Goal: Check status

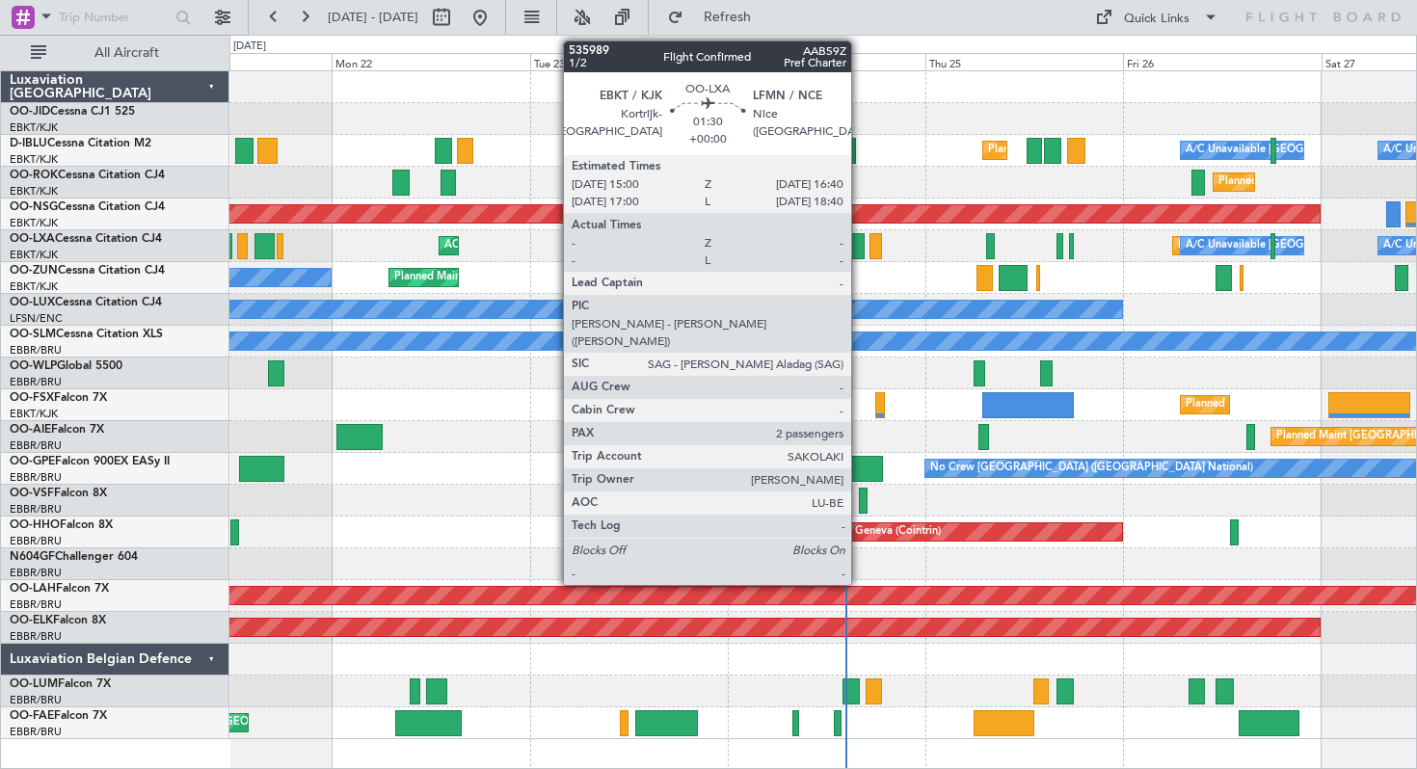
click at [860, 248] on div at bounding box center [857, 246] width 14 height 26
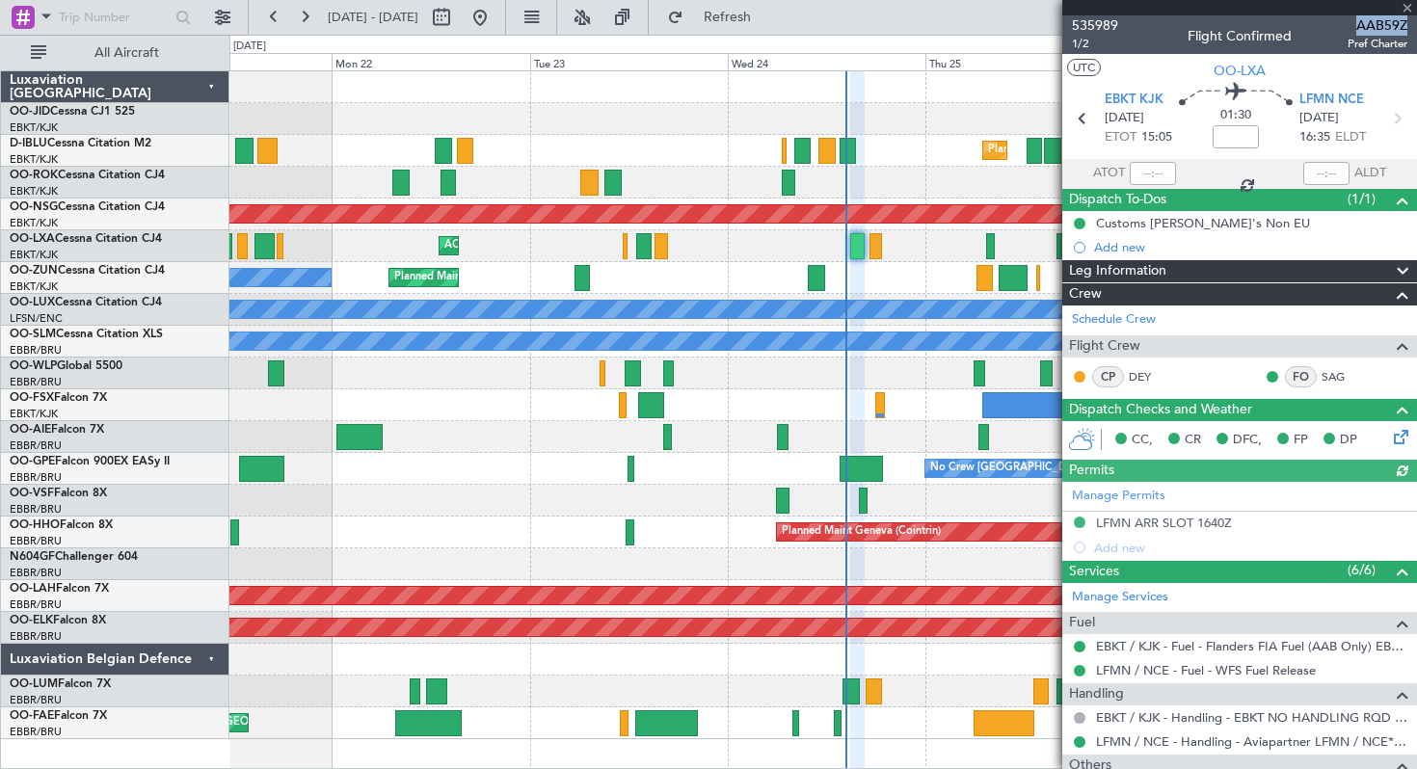
drag, startPoint x: 1354, startPoint y: 25, endPoint x: 1405, endPoint y: 24, distance: 51.1
click at [1405, 24] on span "AAB59Z" at bounding box center [1377, 25] width 60 height 20
copy span "AAB59Z"
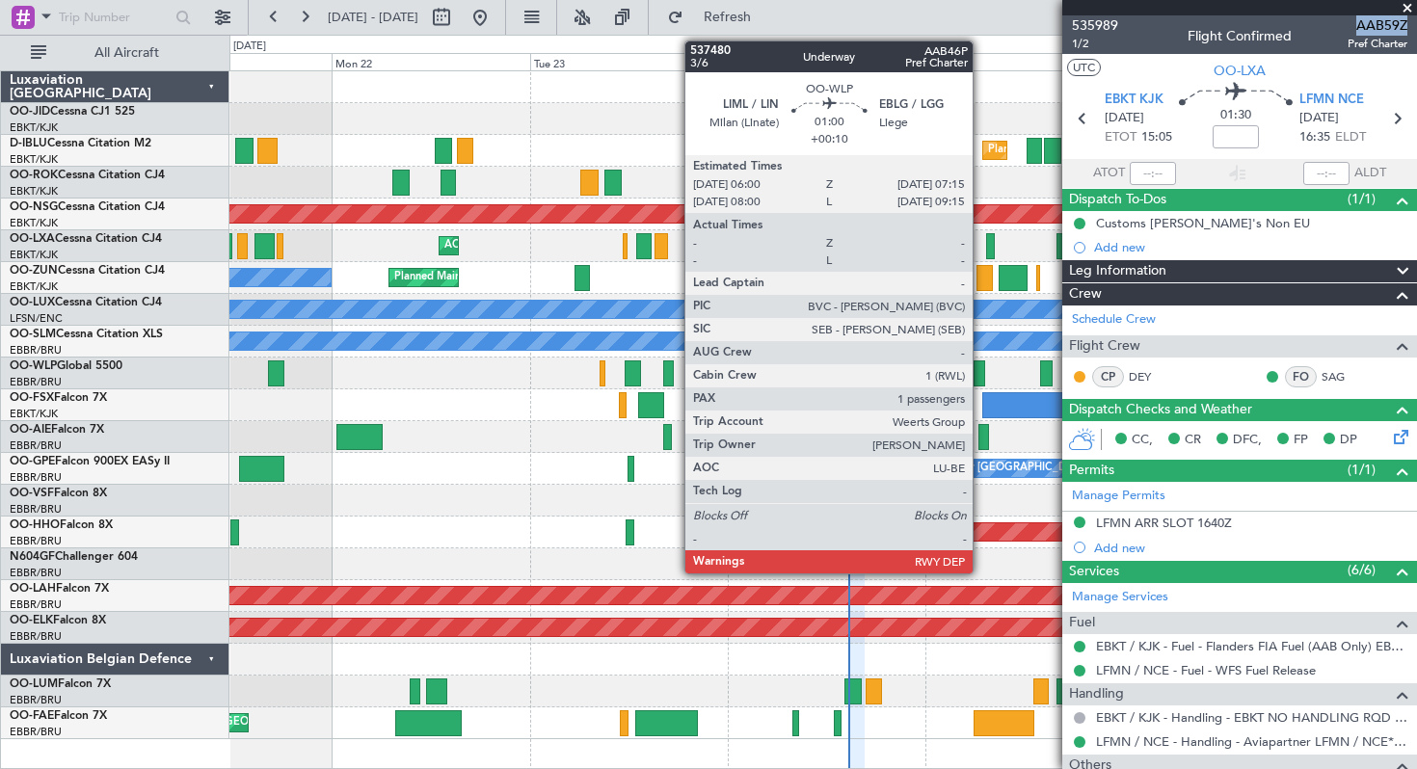
click at [981, 370] on div at bounding box center [978, 373] width 11 height 26
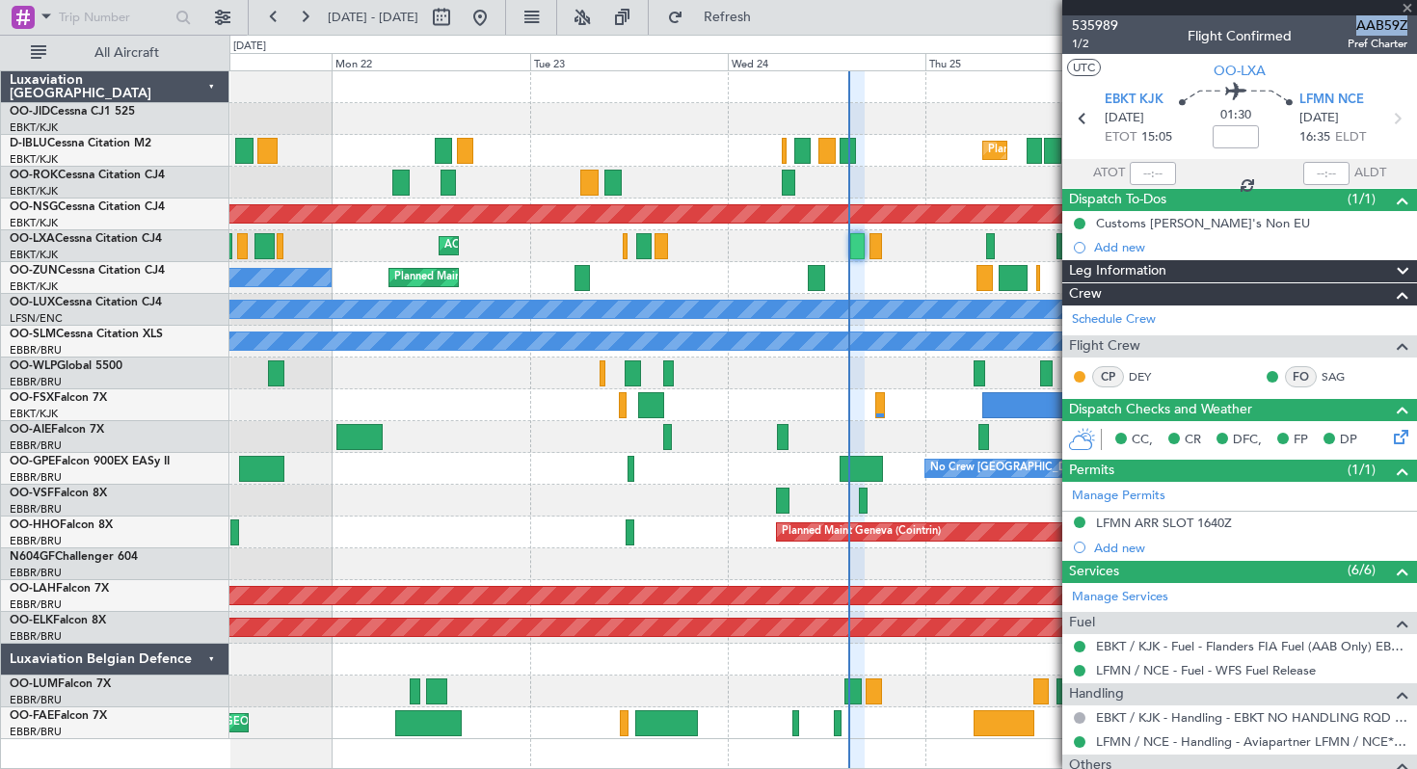
type input "+00:10"
type input "1"
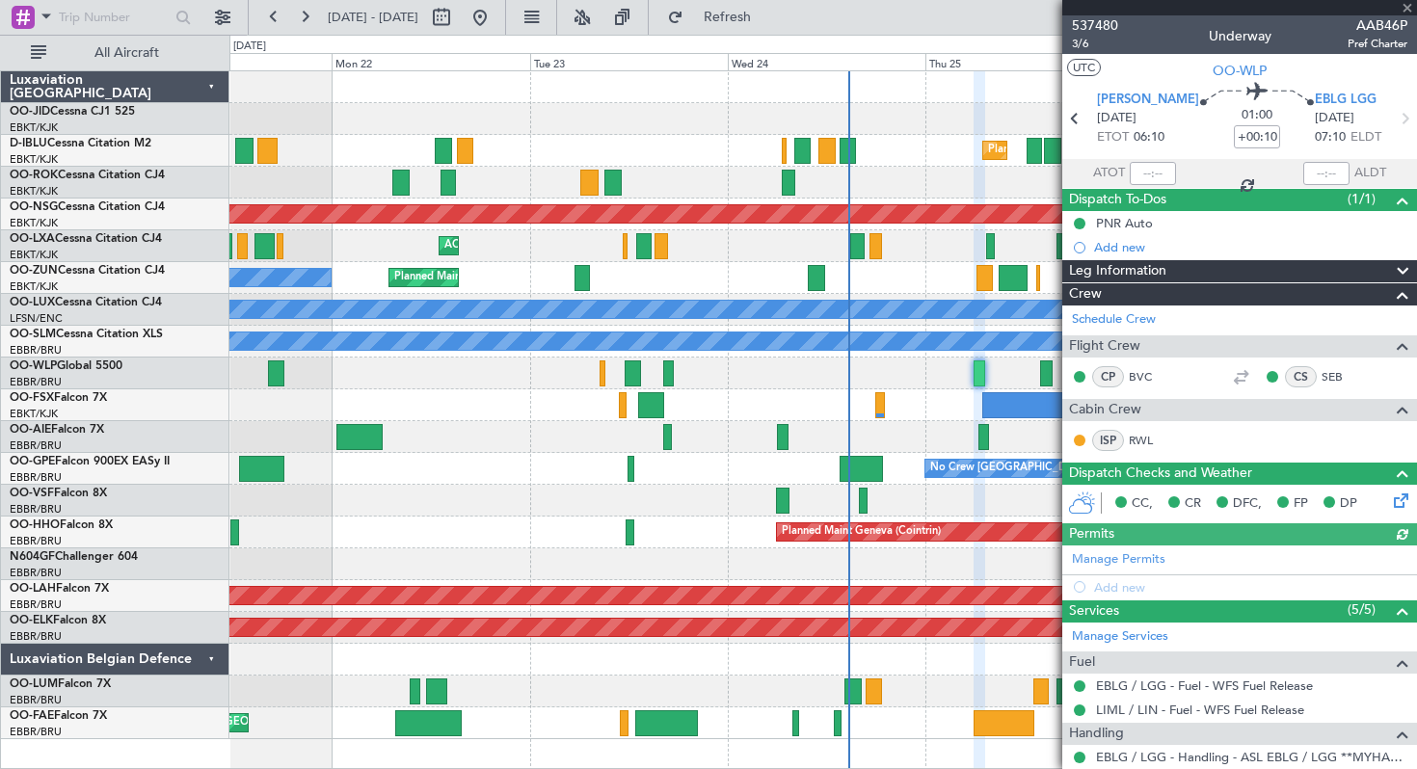
scroll to position [169, 0]
